Goal: Task Accomplishment & Management: Use online tool/utility

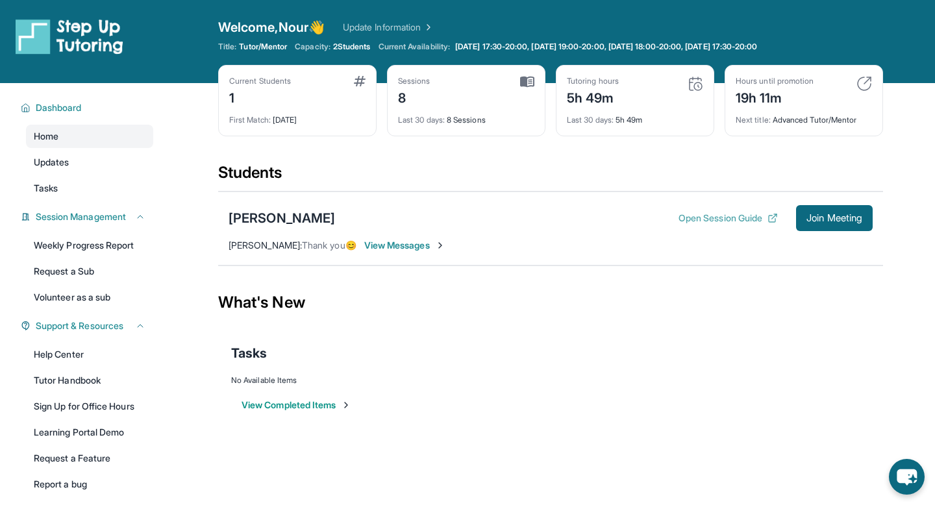
click at [714, 218] on button "Open Session Guide" at bounding box center [728, 218] width 99 height 13
click at [837, 215] on span "Join Meeting" at bounding box center [835, 218] width 56 height 8
click at [806, 209] on button "Join Meeting" at bounding box center [834, 218] width 77 height 26
click at [837, 208] on button "Join Meeting" at bounding box center [834, 218] width 77 height 26
